Goal: Find specific page/section: Find specific page/section

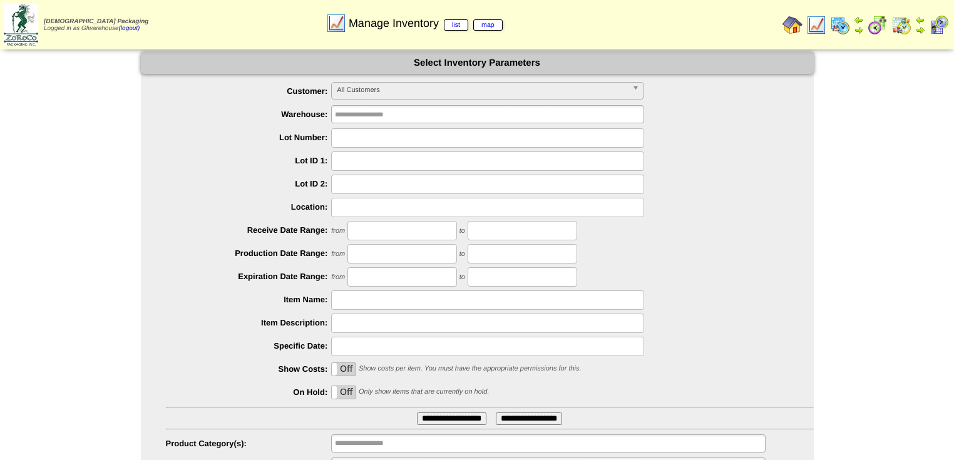
scroll to position [61, 0]
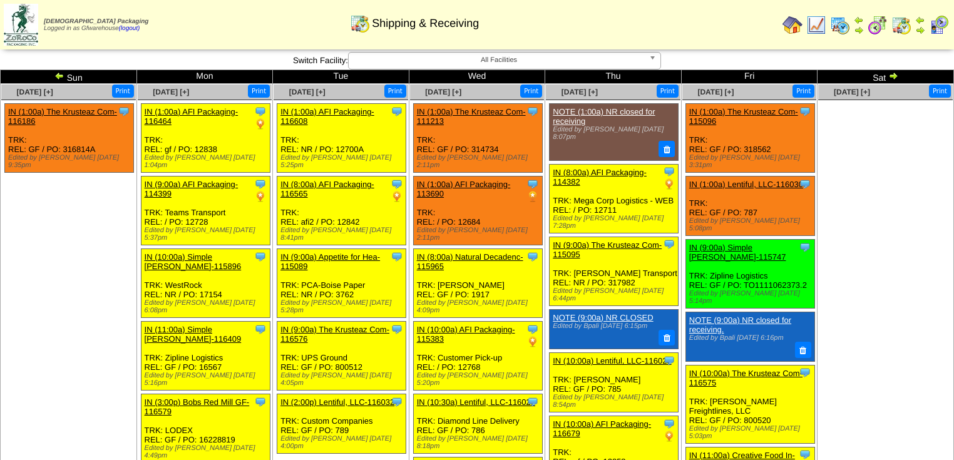
scroll to position [463, 0]
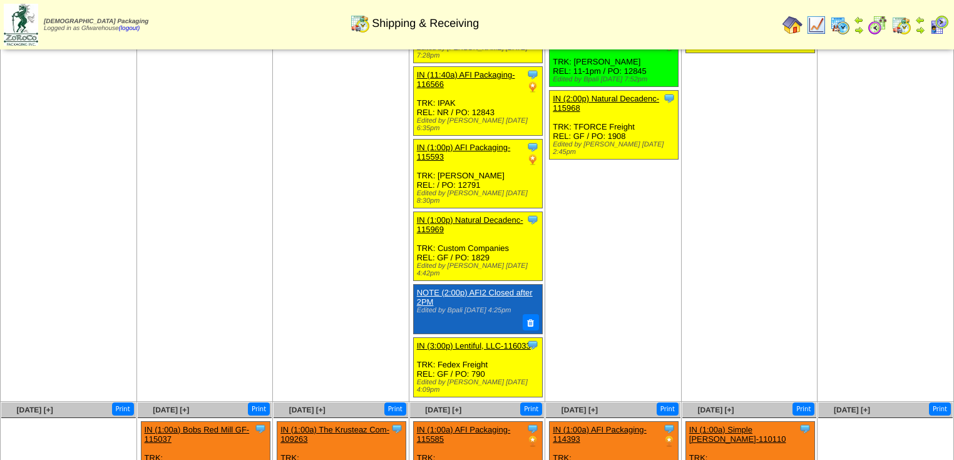
click at [867, 28] on link at bounding box center [877, 32] width 20 height 9
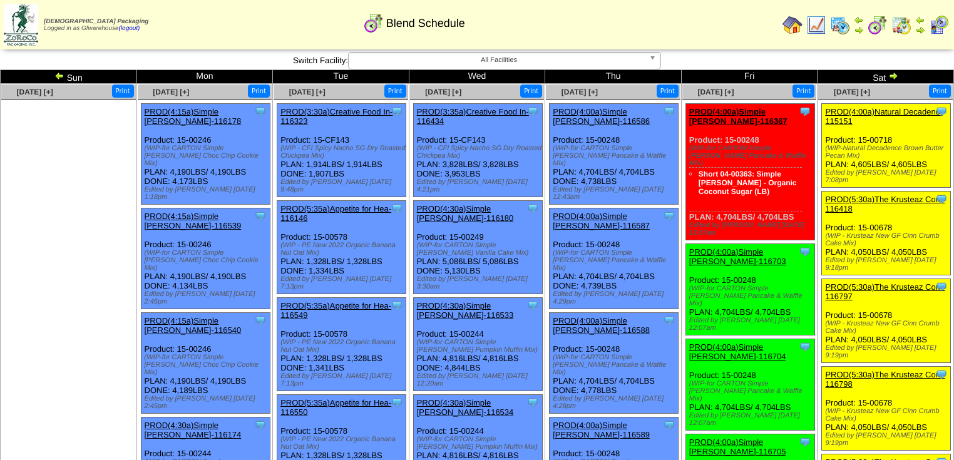
drag, startPoint x: 198, startPoint y: 156, endPoint x: 198, endPoint y: 178, distance: 22.5
click at [392, 414] on div "Clone Item PROD(5:35a)Appetite for Hea-116550 Appetite for Healthy Living Sched…" at bounding box center [341, 441] width 129 height 93
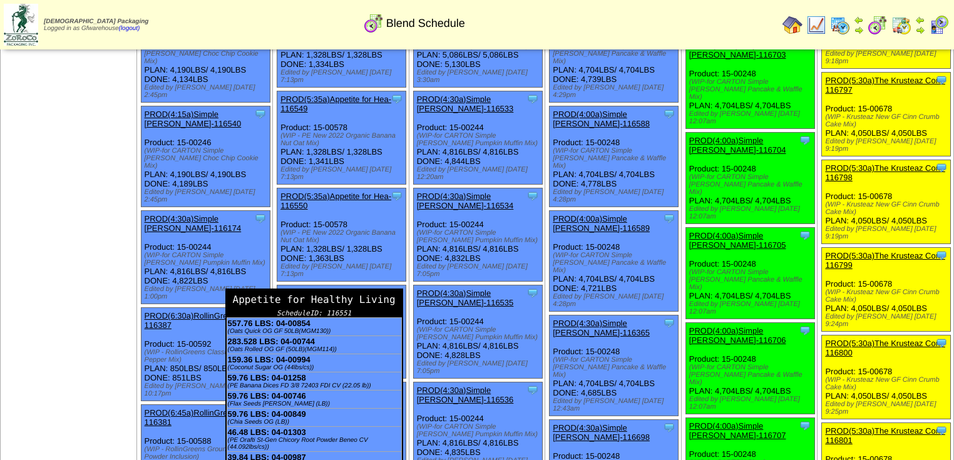
scroll to position [351, 0]
